Goal: Information Seeking & Learning: Learn about a topic

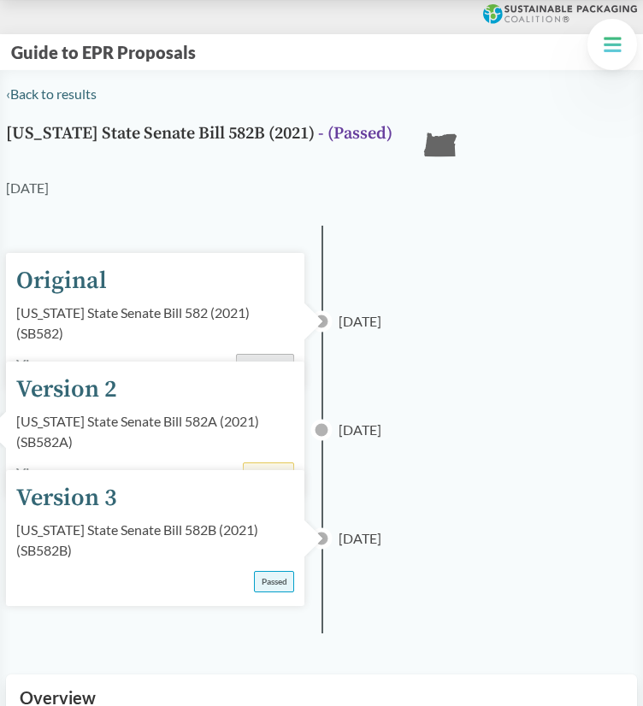
click at [46, 47] on button "Guide to EPR Proposals" at bounding box center [103, 52] width 195 height 22
click at [47, 47] on button "Guide to EPR Proposals" at bounding box center [103, 52] width 195 height 22
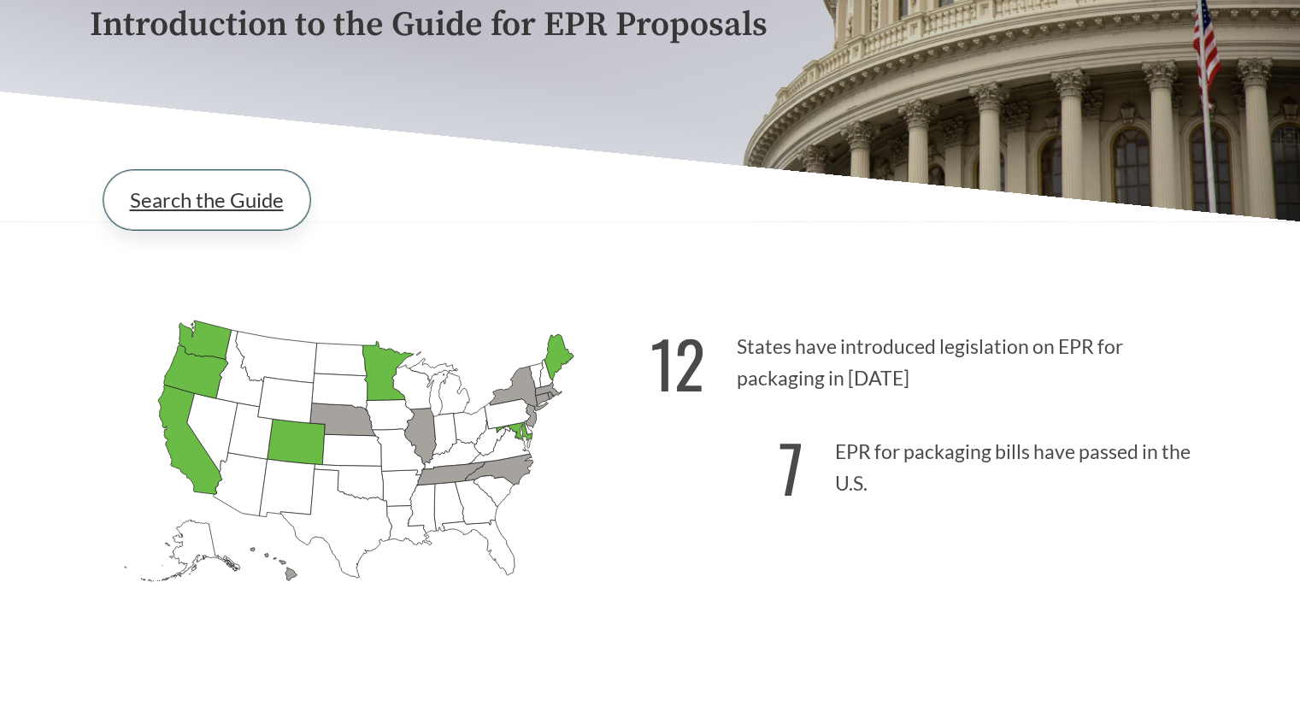
scroll to position [256, 0]
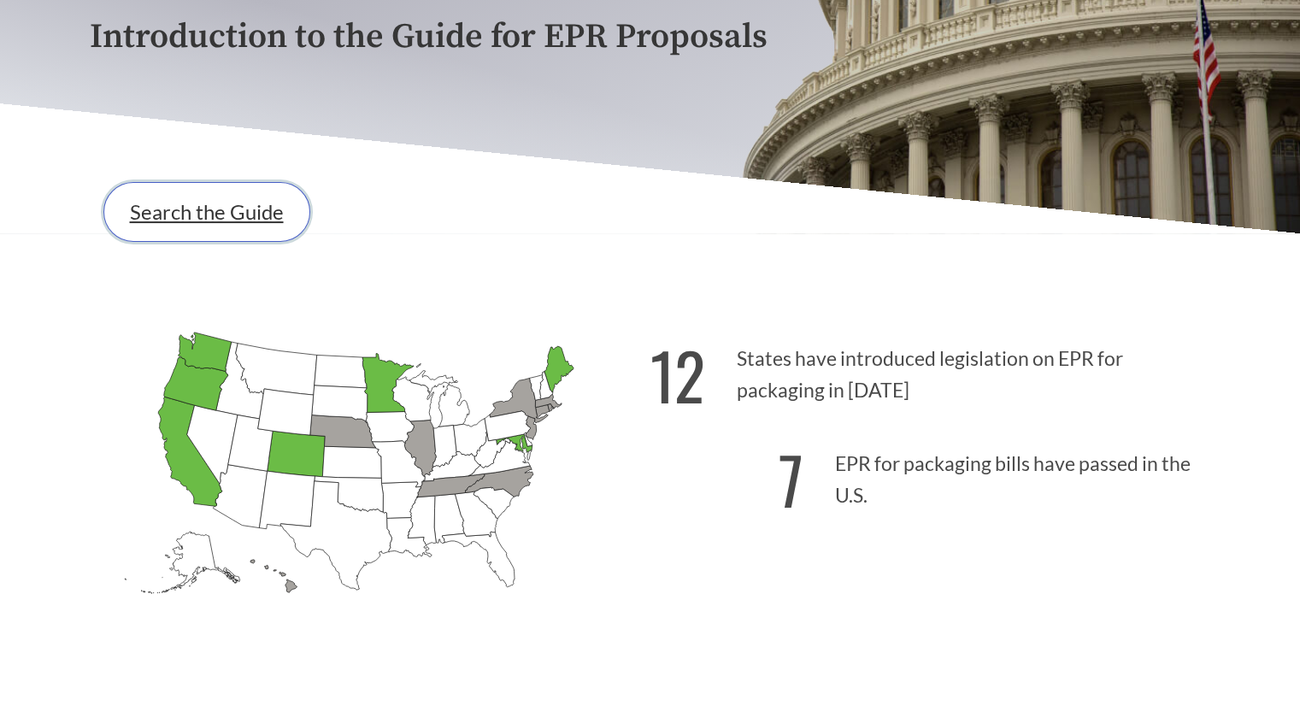
click at [165, 186] on link "Search the Guide" at bounding box center [206, 212] width 207 height 60
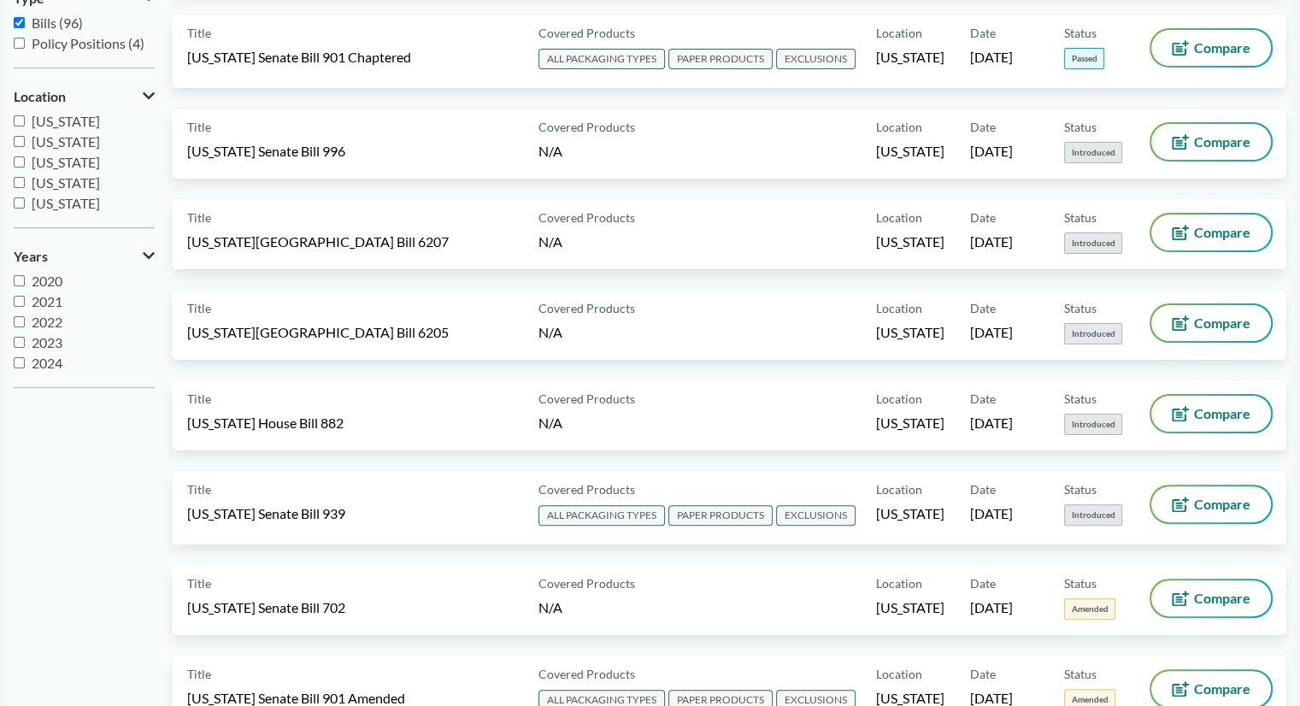
scroll to position [6020, 0]
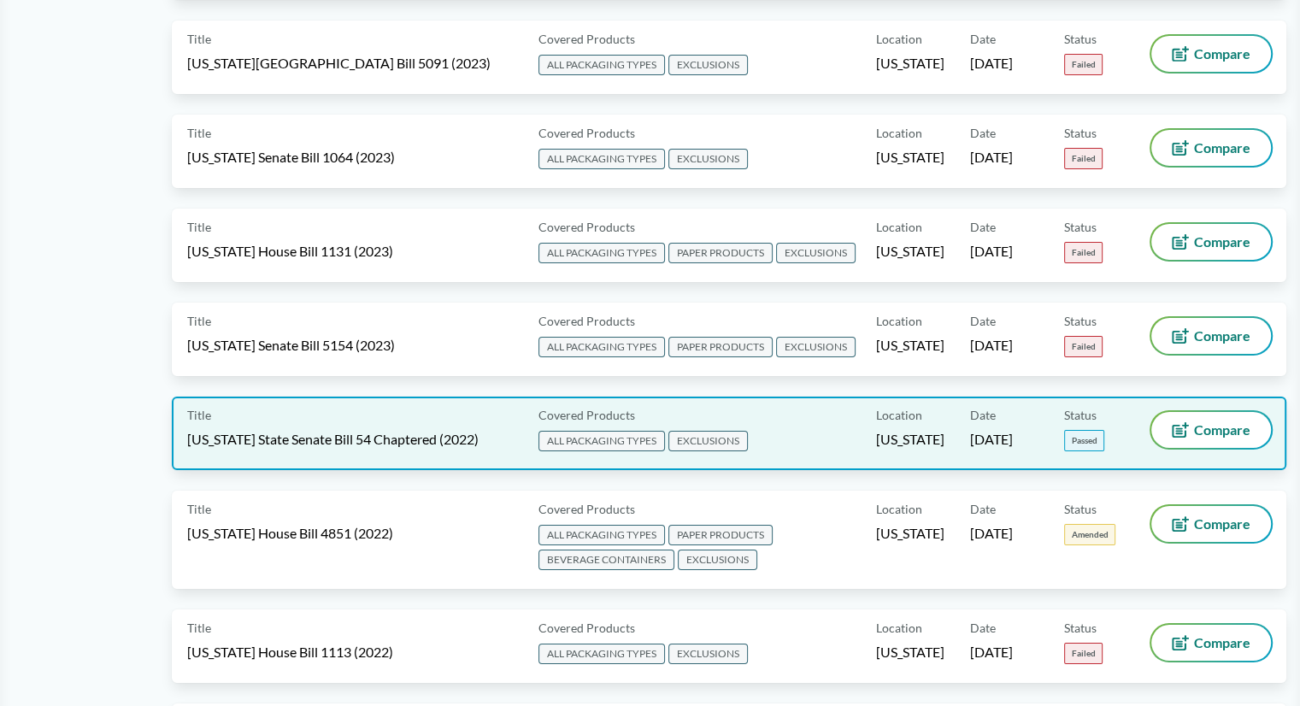
click at [318, 431] on span "ALL PACKAGING TYPES" at bounding box center [602, 441] width 127 height 21
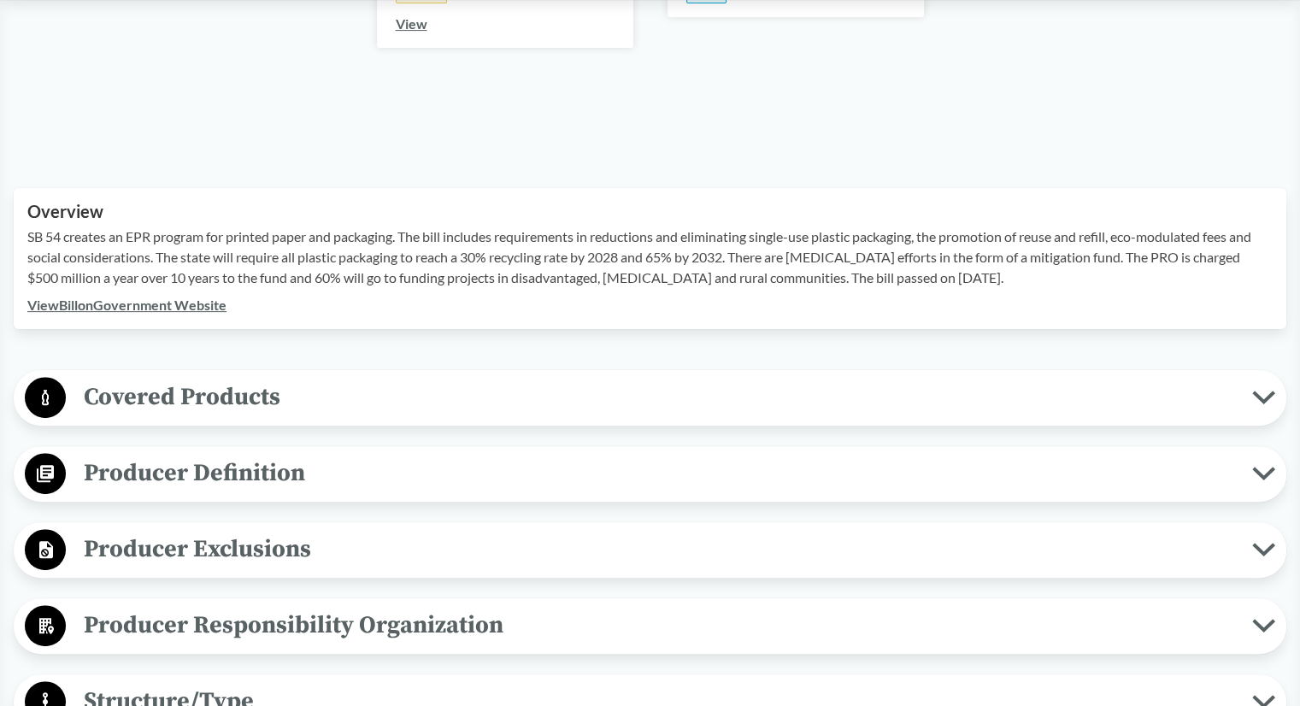
scroll to position [427, 0]
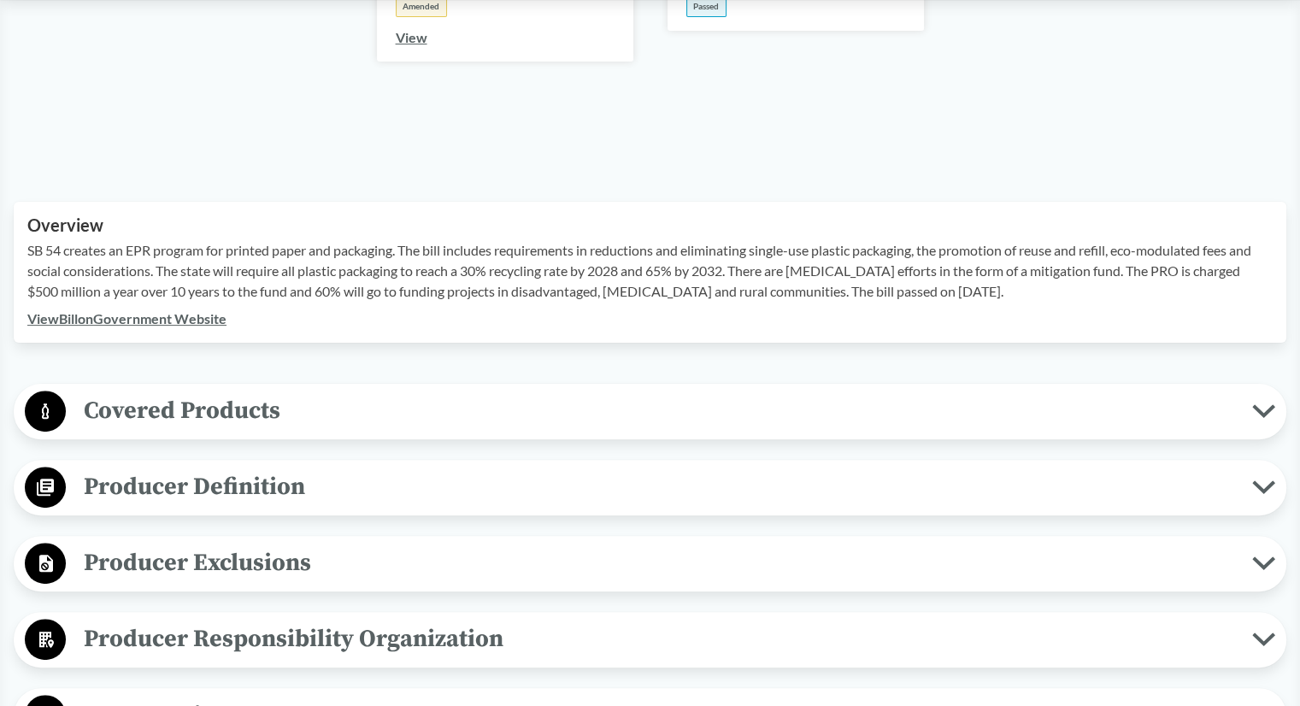
click at [202, 320] on link "View Bill on Government Website" at bounding box center [126, 318] width 199 height 16
